Goal: Task Accomplishment & Management: Manage account settings

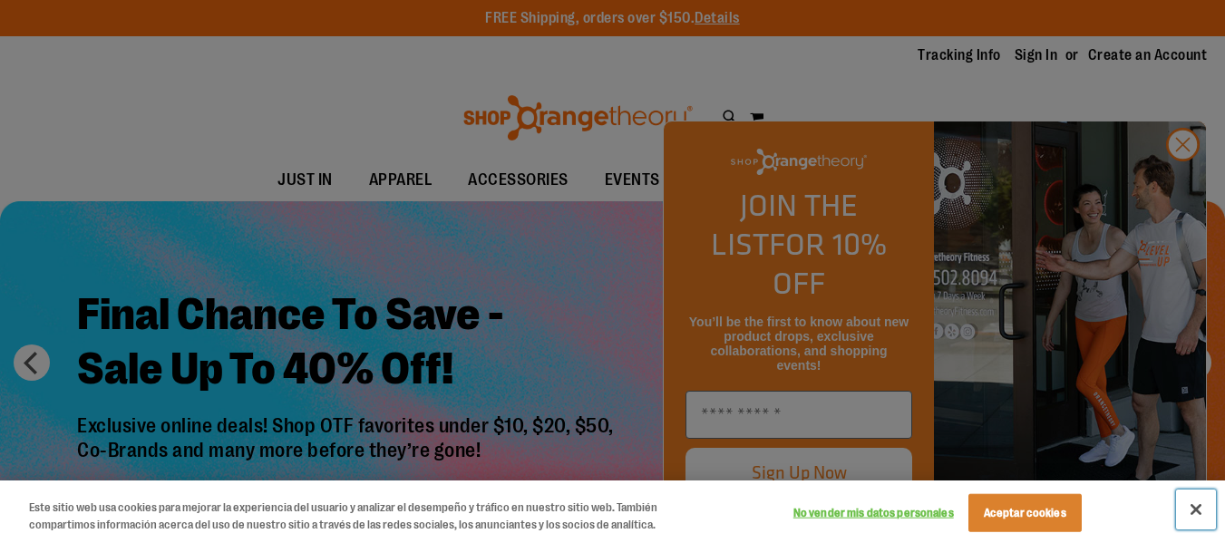
click at [1196, 498] on button "Cerrar" at bounding box center [1196, 509] width 40 height 40
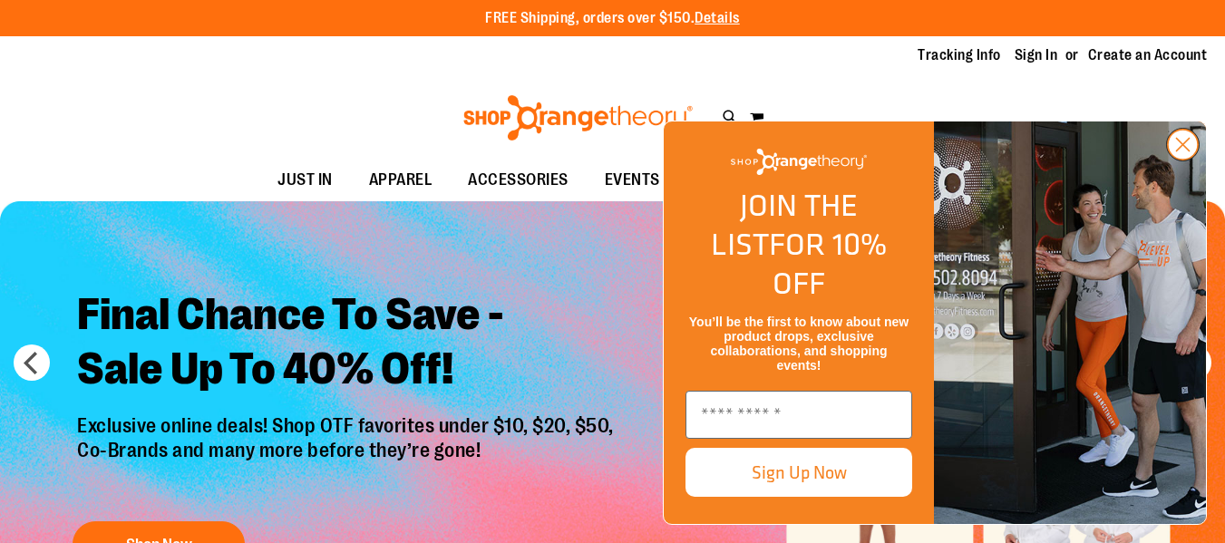
click at [1174, 160] on circle "Close dialog" at bounding box center [1182, 145] width 30 height 30
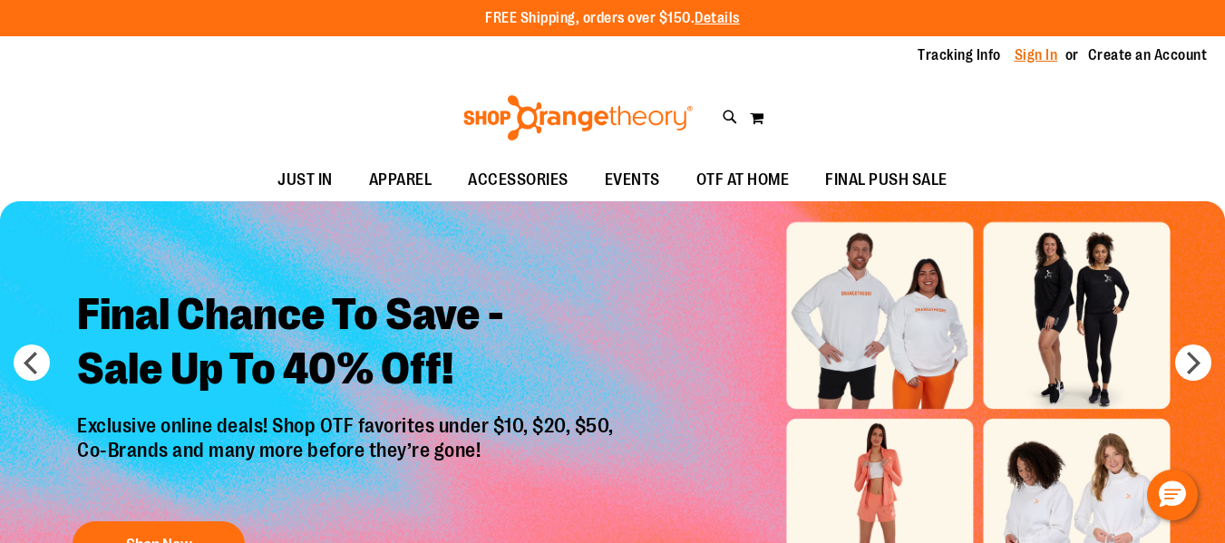
click at [1021, 60] on link "Sign In" at bounding box center [1036, 55] width 44 height 20
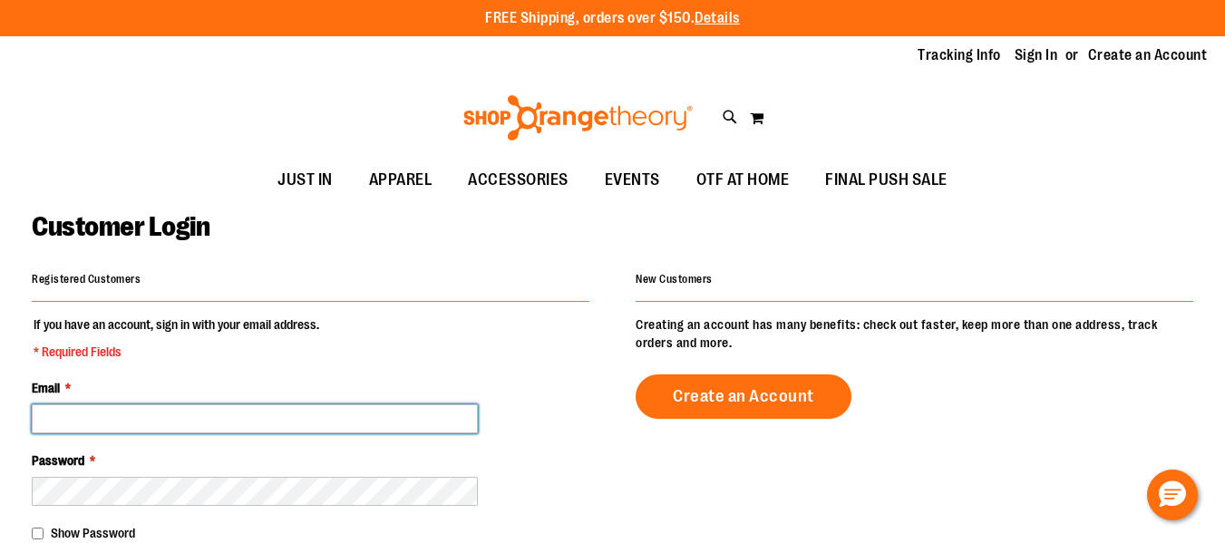
click at [206, 426] on input "Email *" at bounding box center [255, 418] width 446 height 29
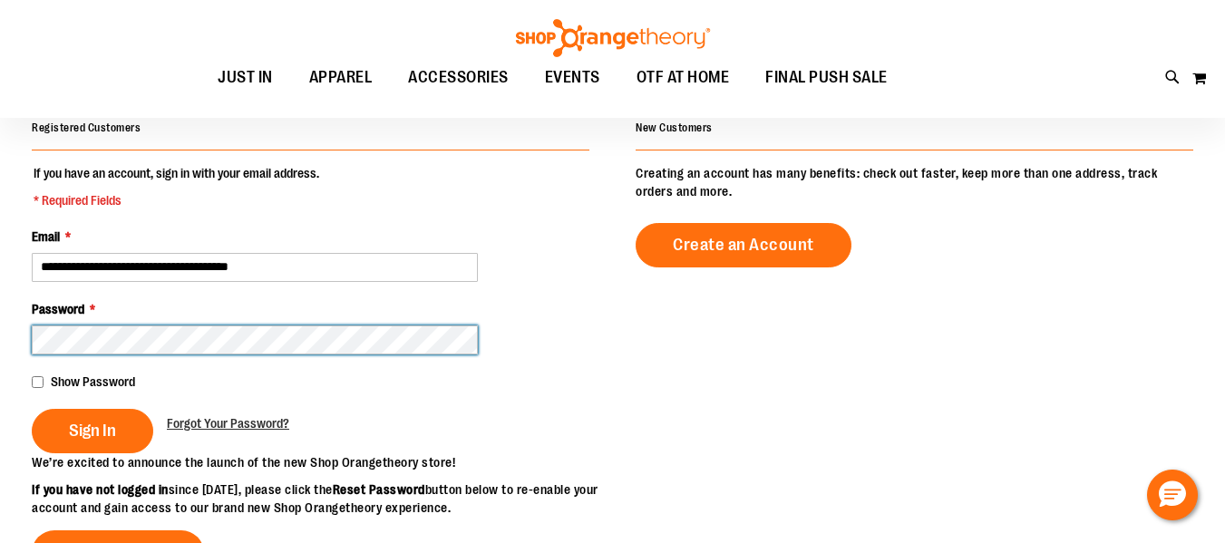
scroll to position [178, 0]
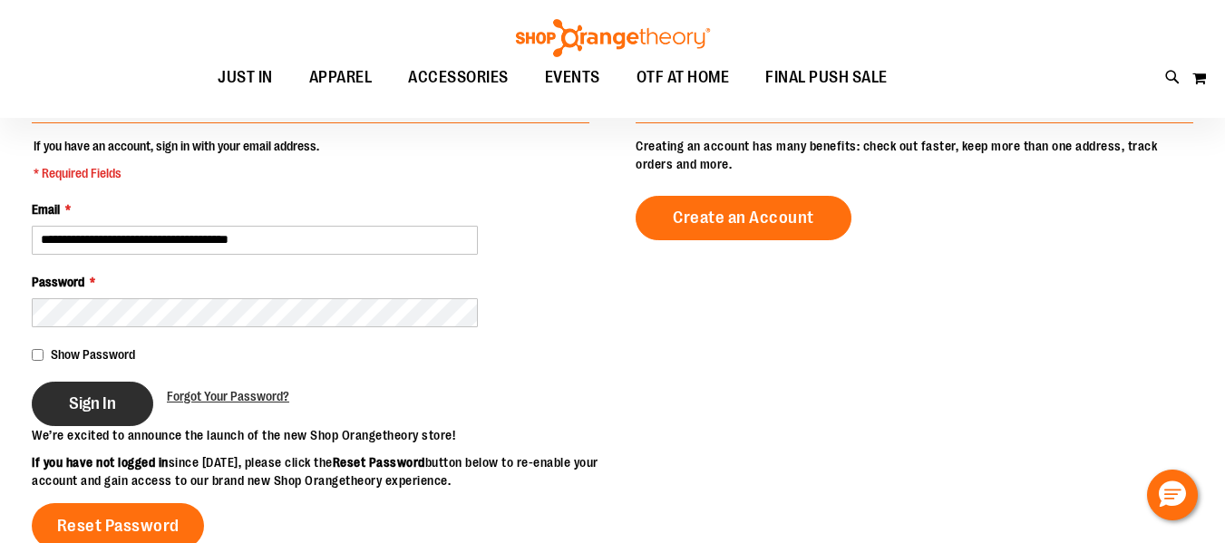
click at [110, 418] on button "Sign In" at bounding box center [92, 404] width 121 height 44
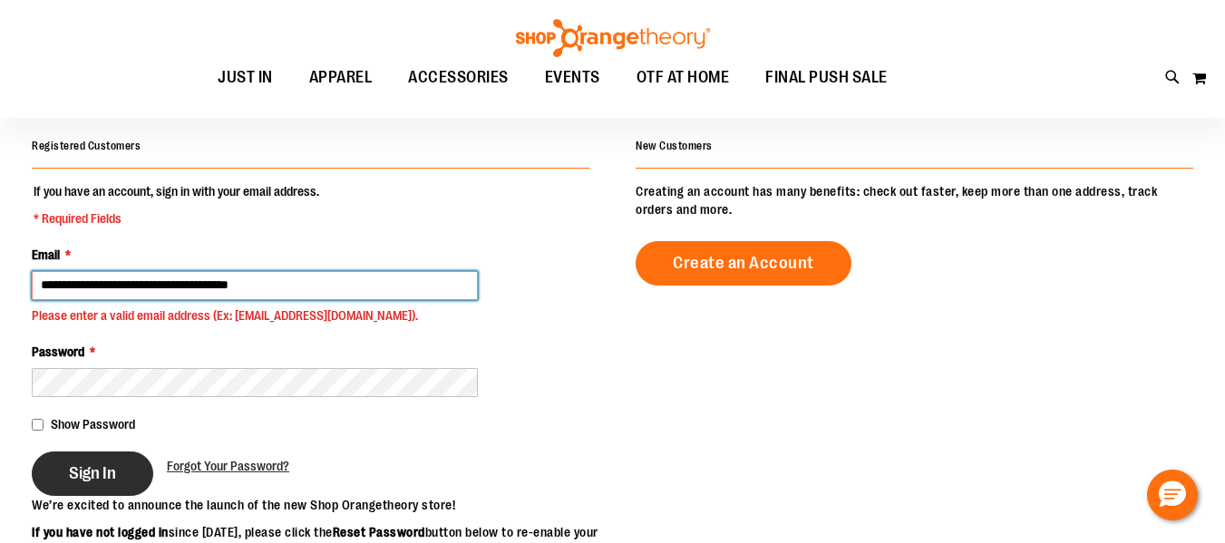
scroll to position [131, 0]
type input "**********"
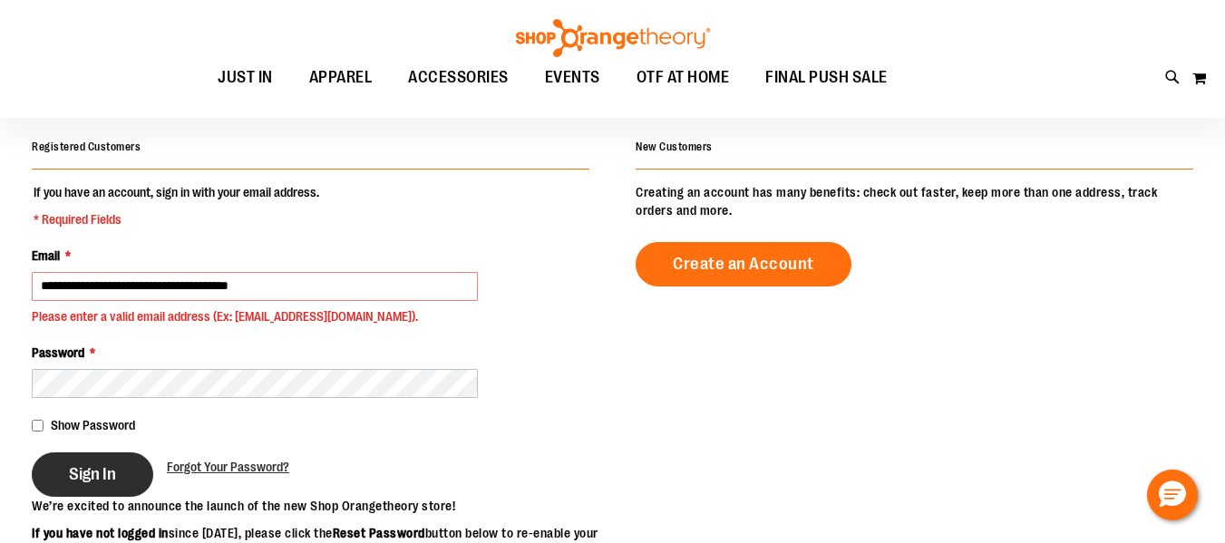
click at [125, 468] on button "Sign In" at bounding box center [92, 474] width 121 height 44
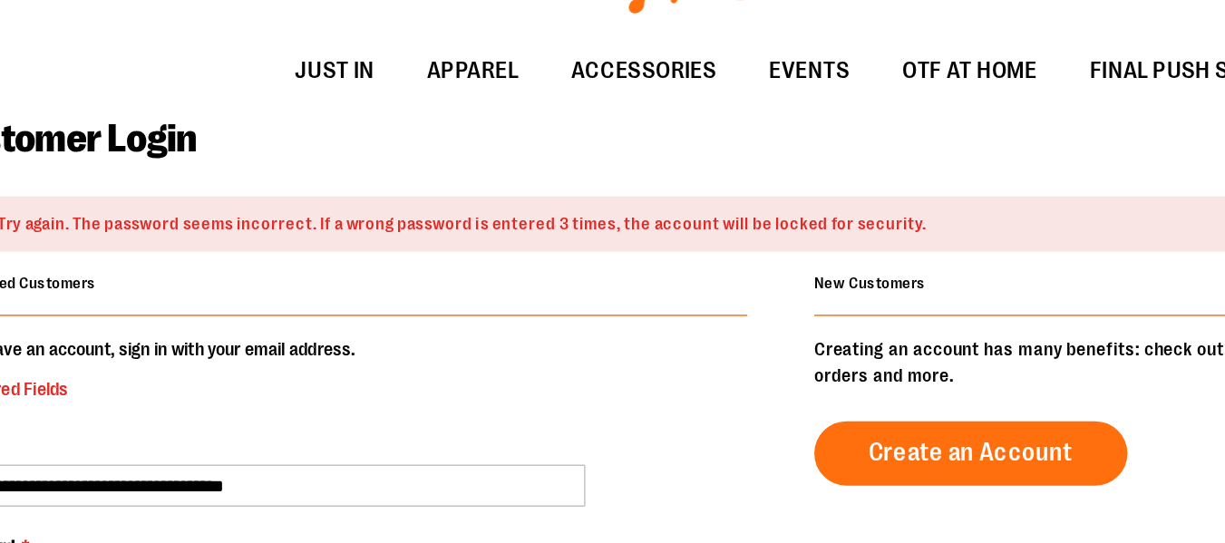
click at [238, 423] on fieldset "**********" at bounding box center [310, 507] width 557 height 289
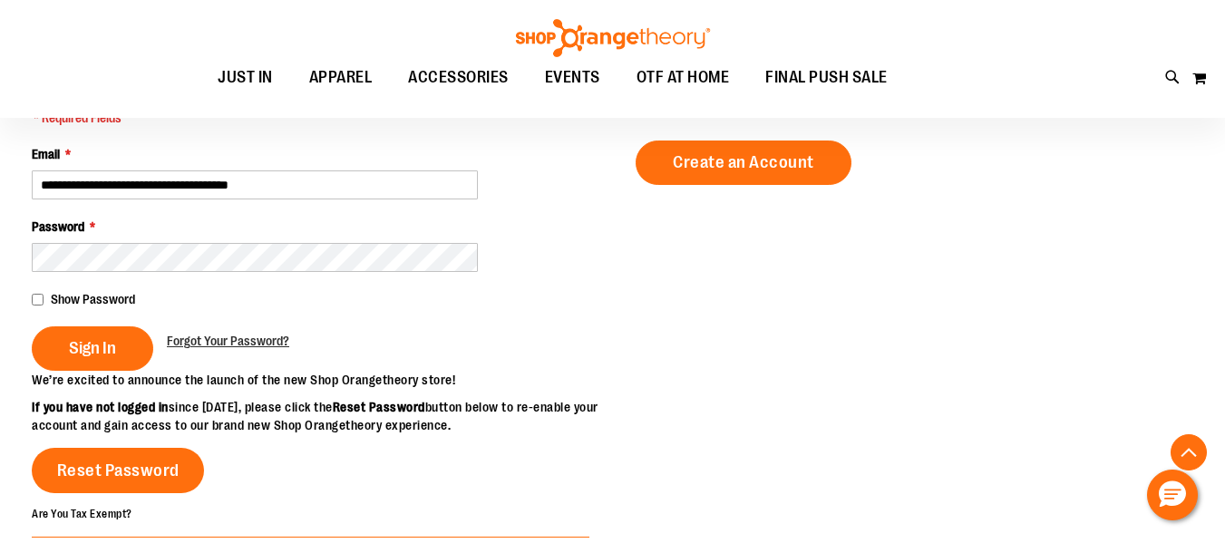
scroll to position [277, 0]
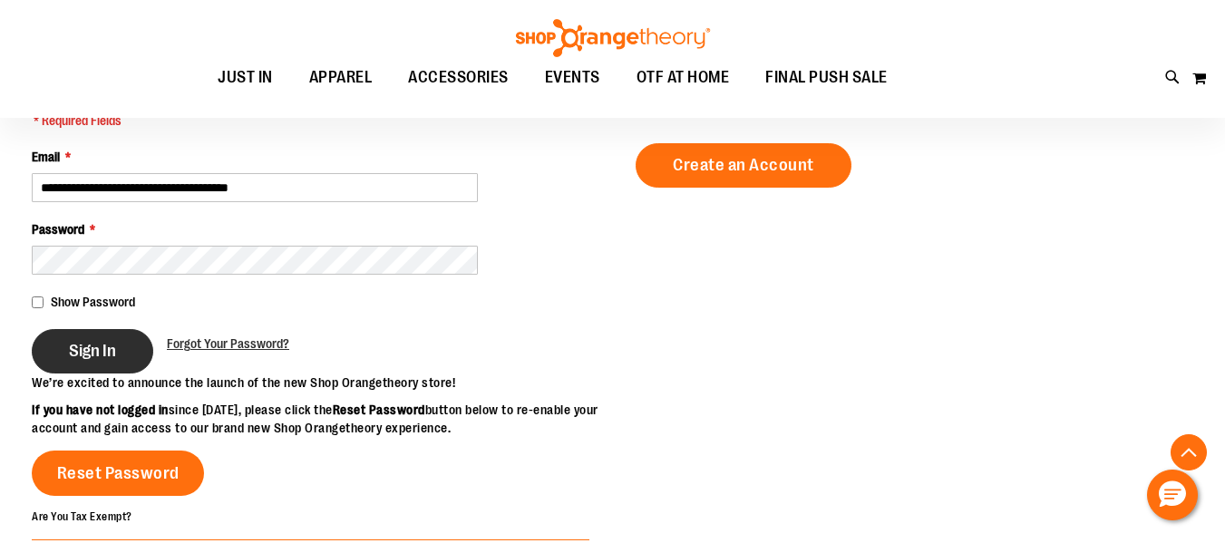
click at [100, 350] on span "Sign In" at bounding box center [92, 351] width 47 height 20
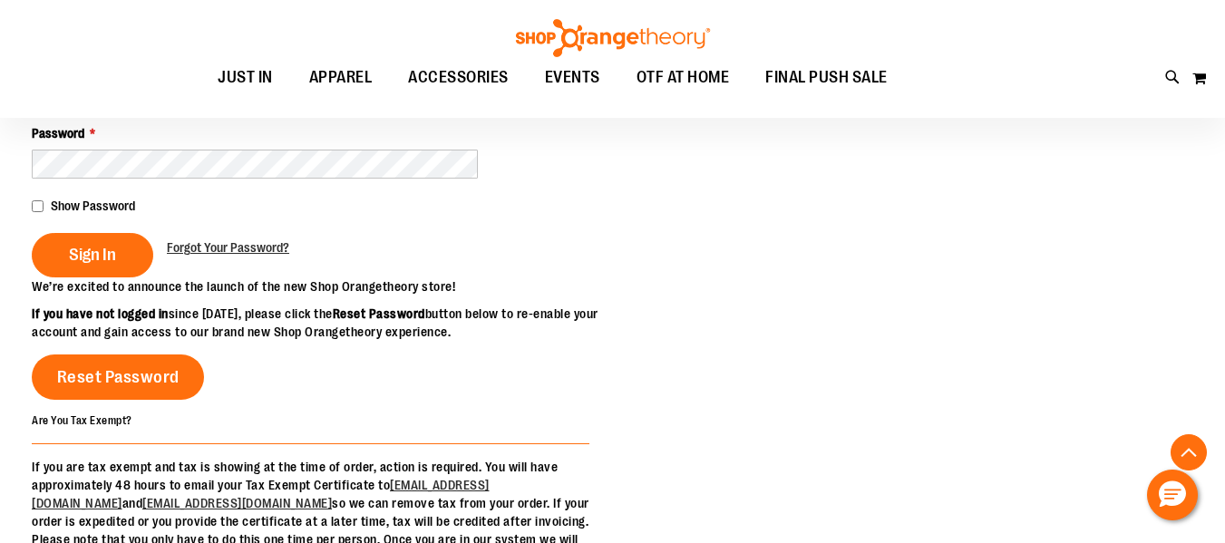
scroll to position [398, 0]
